Goal: Find specific page/section: Find specific page/section

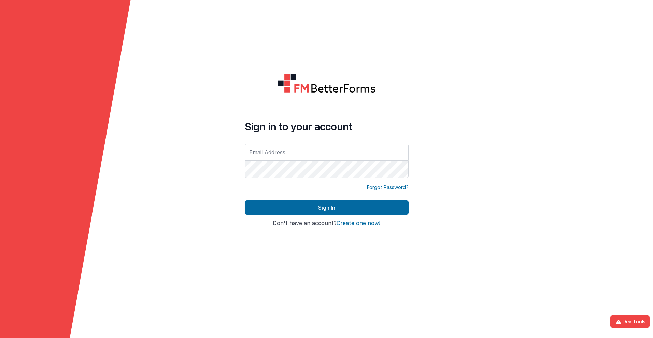
click at [326, 152] on input "text" at bounding box center [327, 152] width 164 height 17
type input "[PERSON_NAME][EMAIL_ADDRESS][DOMAIN_NAME]"
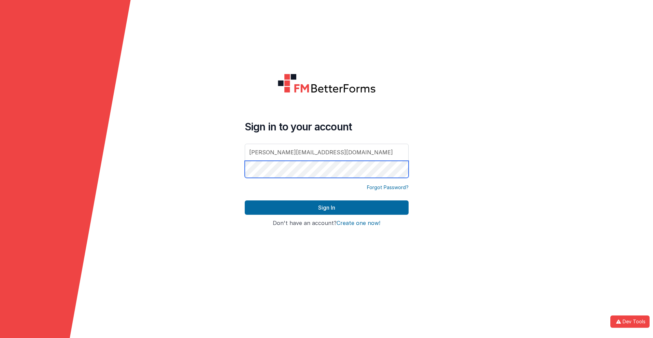
click at [245, 200] on button "Sign In" at bounding box center [327, 207] width 164 height 14
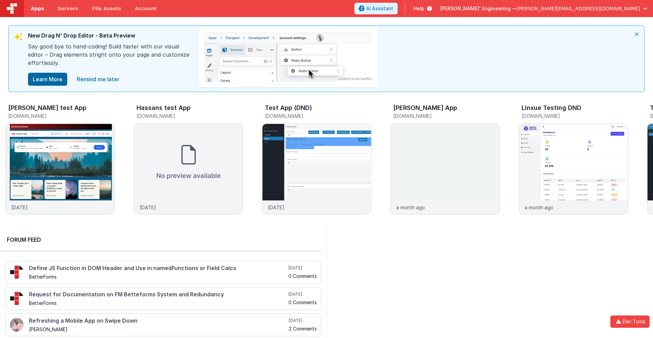
click at [37, 9] on span "Apps" at bounding box center [37, 8] width 13 height 7
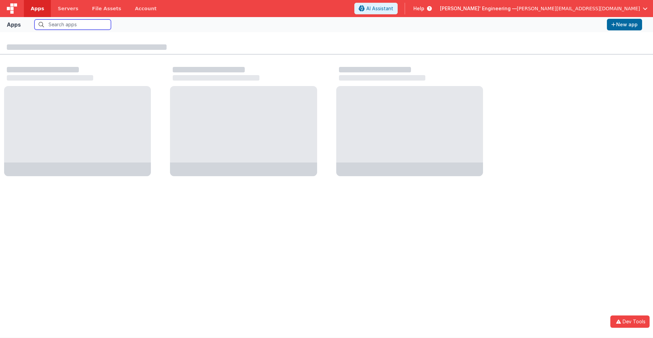
click at [73, 25] on input "text" at bounding box center [72, 24] width 76 height 10
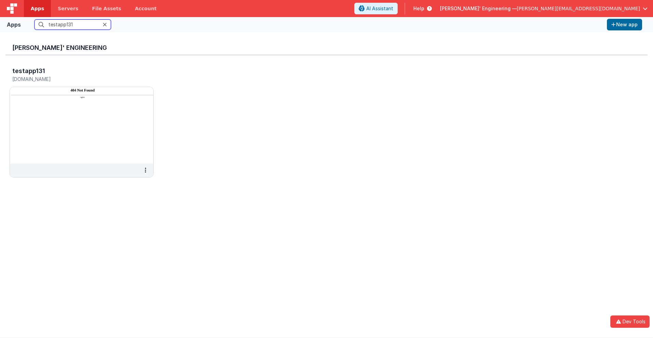
type input "testapp131"
click at [73, 25] on input "testapp131" at bounding box center [72, 24] width 76 height 10
click at [74, 79] on h5 "[DOMAIN_NAME]" at bounding box center [74, 78] width 124 height 5
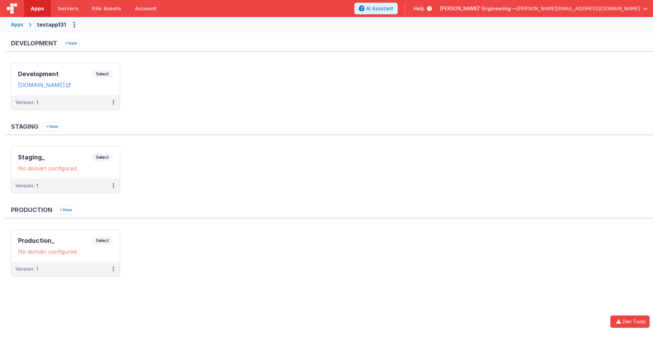
click at [138, 154] on ul "Staging_ Select URLs No domain configured Version: 1" at bounding box center [332, 173] width 642 height 54
